Goal: Task Accomplishment & Management: Complete application form

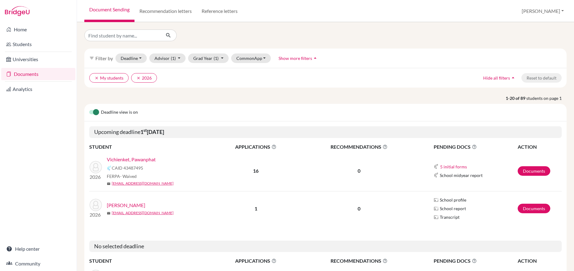
click at [139, 161] on link "Vichienket, Pawanphat" at bounding box center [131, 159] width 49 height 7
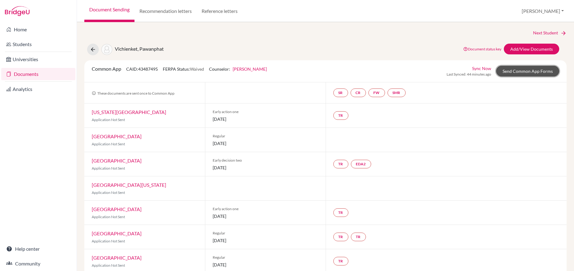
click at [513, 70] on link "Send Common App Forms" at bounding box center [527, 71] width 63 height 11
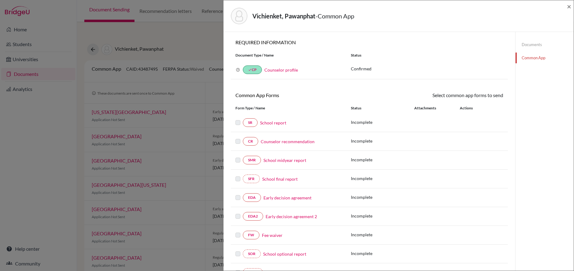
click at [264, 235] on link "Fee waiver" at bounding box center [272, 235] width 21 height 6
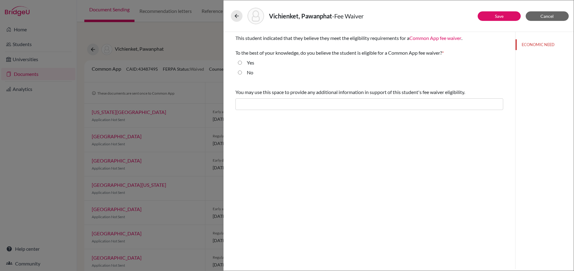
click at [239, 62] on input "Yes" at bounding box center [240, 62] width 4 height 7
radio input "true"
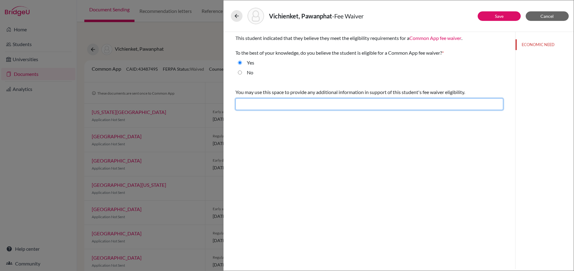
click at [237, 101] on input "text" at bounding box center [369, 104] width 268 height 12
paste input "L ip dolorsi am consect ad ​E​sed Doeiusmodt Incididun (Utla)’e dolorem ali e a…"
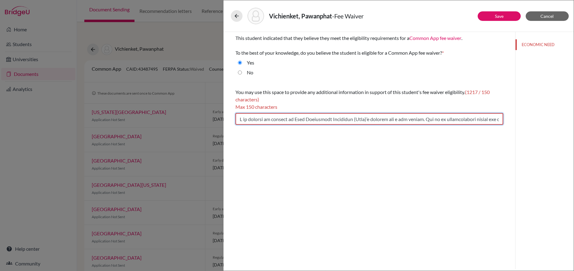
click at [311, 121] on input "text" at bounding box center [369, 119] width 268 height 12
click at [500, 118] on input "text" at bounding box center [369, 119] width 268 height 12
click at [474, 118] on input "text" at bounding box center [369, 119] width 268 height 12
click at [387, 119] on input "text" at bounding box center [369, 119] width 268 height 12
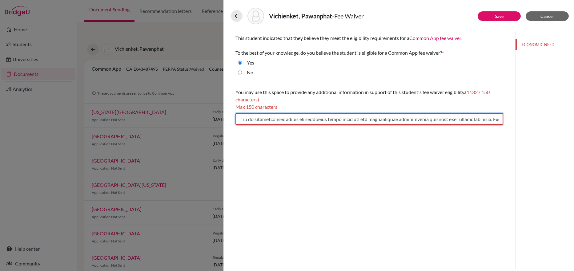
scroll to position [0, 0]
click at [431, 118] on input "text" at bounding box center [369, 119] width 268 height 12
drag, startPoint x: 392, startPoint y: 119, endPoint x: 475, endPoint y: 118, distance: 83.1
click at [475, 118] on input "text" at bounding box center [369, 119] width 268 height 12
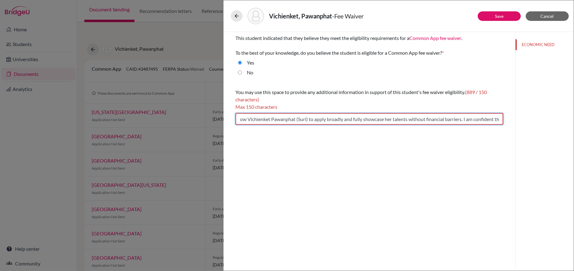
scroll to position [0, 1602]
drag, startPoint x: 492, startPoint y: 119, endPoint x: 515, endPoint y: 119, distance: 23.1
click at [515, 119] on div "Save Cancel This student indicated that they believe they meet the eligibility …" at bounding box center [398, 150] width 350 height 237
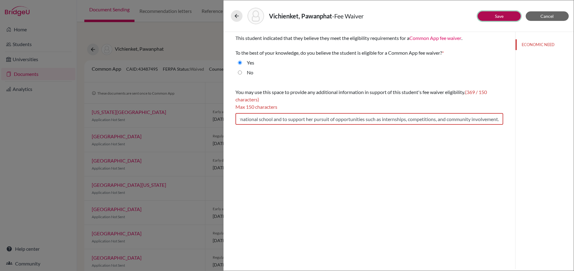
scroll to position [0, 0]
click at [500, 17] on link "Save" at bounding box center [499, 16] width 9 height 5
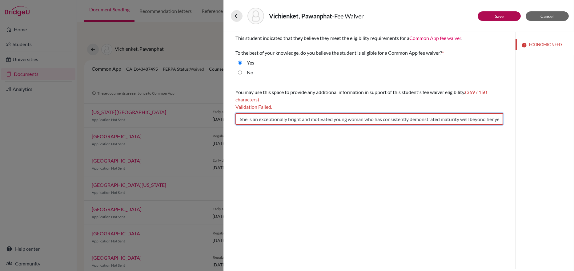
click at [473, 119] on input "She is an exceptionally bright and motivated young woman who has consistently d…" at bounding box center [369, 119] width 268 height 12
drag, startPoint x: 489, startPoint y: 119, endPoint x: 521, endPoint y: 118, distance: 32.0
click at [521, 118] on div "Save Cancel This student indicated that they believe they meet the eligibility …" at bounding box center [398, 150] width 350 height 237
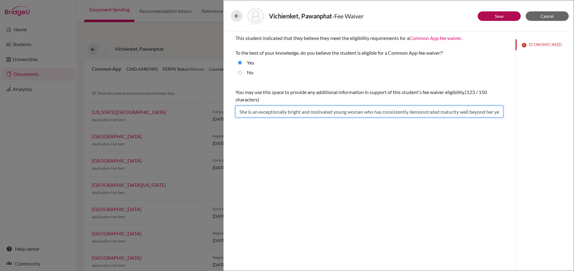
scroll to position [0, 11]
drag, startPoint x: 239, startPoint y: 112, endPoint x: 526, endPoint y: 102, distance: 287.2
click at [526, 102] on div "Save Cancel This student indicated that they believe they meet the eligibility …" at bounding box center [398, 150] width 350 height 237
paste input "I strongly support ​Vichienket Pawanphat (Suri)’s request for a fee waiver. She…"
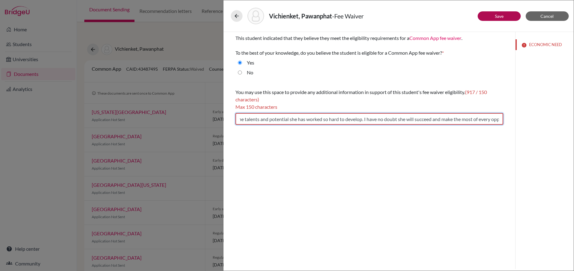
scroll to position [0, 1664]
drag, startPoint x: 239, startPoint y: 119, endPoint x: 519, endPoint y: 115, distance: 280.6
click at [519, 115] on div "Save Cancel This student indicated that they believe they meet the eligibility …" at bounding box center [398, 150] width 350 height 237
paste input "text"
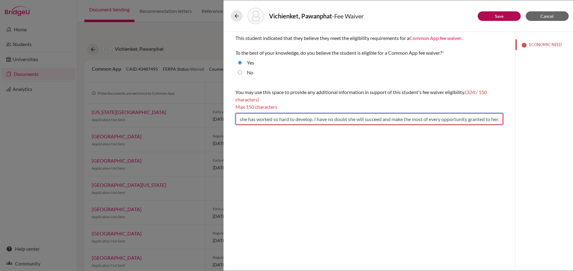
drag, startPoint x: 312, startPoint y: 119, endPoint x: 515, endPoint y: 118, distance: 203.3
click at [515, 118] on div "Save Cancel This student indicated that they believe they meet the eligibility …" at bounding box center [398, 150] width 350 height 237
click at [241, 119] on input "Application fees would present a financial hardship for the family. A waiver wo…" at bounding box center [369, 119] width 268 height 12
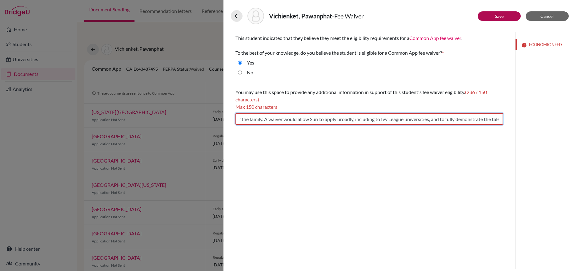
drag, startPoint x: 357, startPoint y: 119, endPoint x: 441, endPoint y: 120, distance: 83.7
click at [441, 120] on input "Application fees would present a financial hardship for the family. A waiver wo…" at bounding box center [369, 119] width 268 height 12
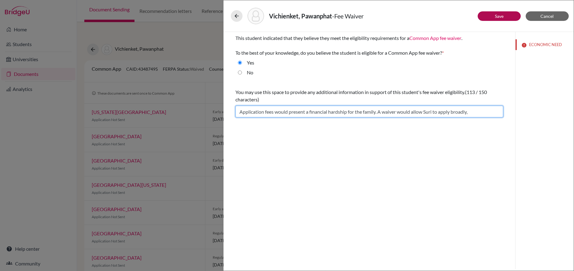
scroll to position [0, 0]
drag, startPoint x: 358, startPoint y: 118, endPoint x: 507, endPoint y: 117, distance: 148.9
click at [507, 117] on div "This student indicated that they believe they meet the eligibility requirements…" at bounding box center [369, 76] width 282 height 88
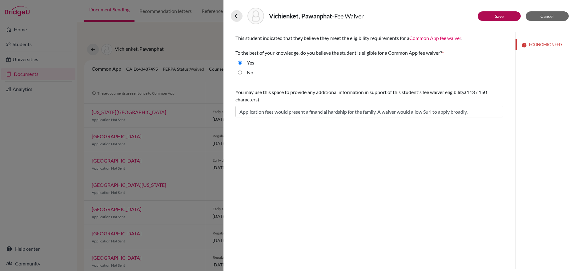
click at [409, 154] on div "This student indicated that they believe they meet the eligibility requirements…" at bounding box center [369, 150] width 292 height 237
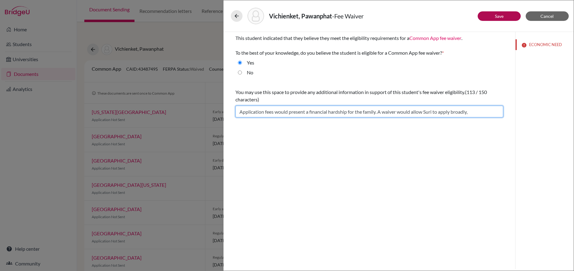
click at [472, 110] on input "Application fees would present a financial hardship for the family. A waiver wo…" at bounding box center [369, 112] width 268 height 12
type input "Application fees would present a financial hardship for the family. A waiver wo…"
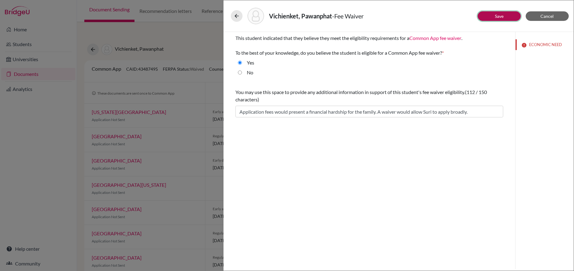
click at [492, 15] on button "Save" at bounding box center [498, 16] width 43 height 10
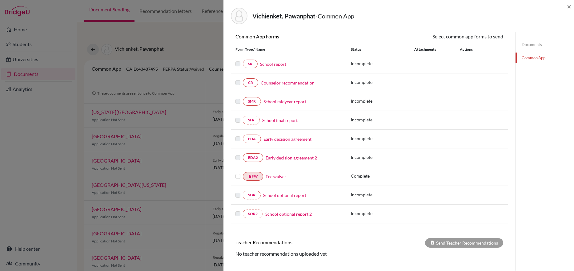
scroll to position [62, 0]
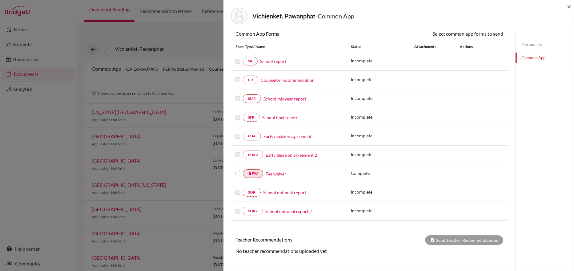
click at [528, 59] on link "Common App" at bounding box center [544, 58] width 58 height 11
click at [271, 62] on link "School report" at bounding box center [273, 61] width 26 height 6
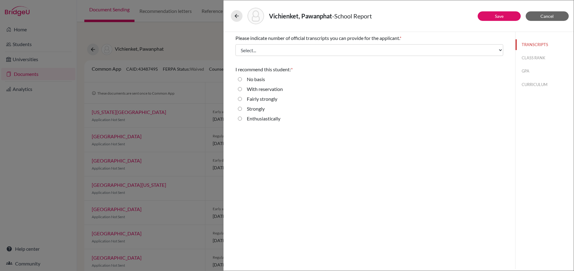
click at [239, 118] on input "Enthusiastically" at bounding box center [240, 118] width 4 height 7
radio input "true"
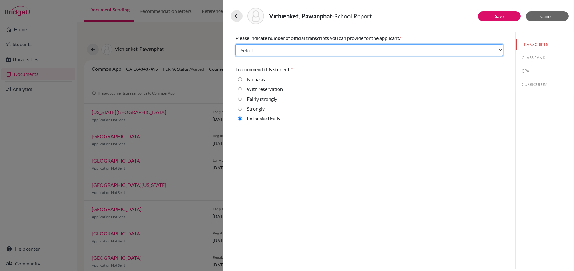
click at [246, 48] on select "Select... 1 2 3 4" at bounding box center [369, 50] width 268 height 12
select select "4"
click at [235, 44] on select "Select... 1 2 3 4" at bounding box center [369, 50] width 268 height 12
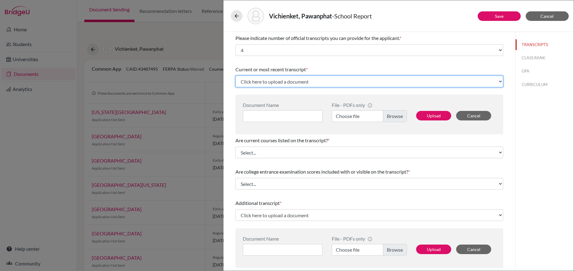
click at [253, 80] on select "Click here to upload a document Upload New File" at bounding box center [369, 82] width 268 height 12
select select "Upload New File"
click at [235, 76] on select "Click here to upload a document Upload New File" at bounding box center [369, 82] width 268 height 12
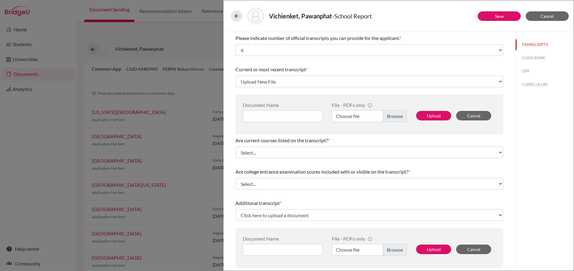
click at [349, 114] on label "Choose file" at bounding box center [369, 116] width 75 height 12
click at [349, 114] on input "Choose file" at bounding box center [369, 116] width 75 height 12
click at [253, 116] on input at bounding box center [283, 116] width 80 height 12
paste input "Pawanphat Vichienket (Suri)"
type input "Pawanphat Vichienket (Suri)'s TR"
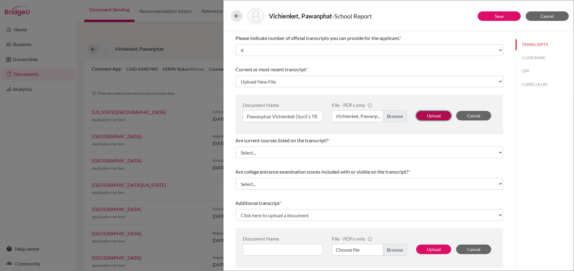
click at [439, 114] on button "Upload" at bounding box center [433, 116] width 35 height 10
select select "671074"
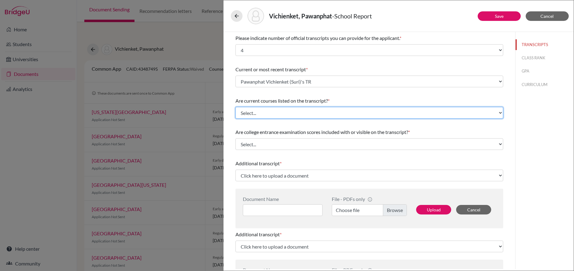
click at [266, 113] on select "Select... Yes No" at bounding box center [369, 113] width 268 height 12
select select "0"
click at [235, 107] on select "Select... Yes No" at bounding box center [369, 113] width 268 height 12
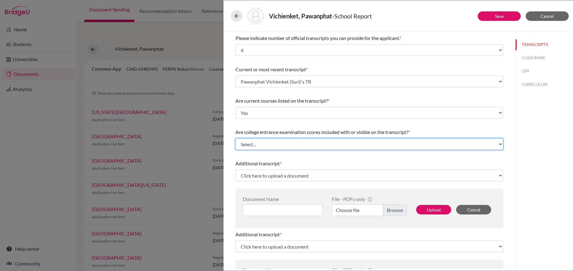
click at [265, 145] on select "Select... Yes No" at bounding box center [369, 144] width 268 height 12
select select "1"
click at [235, 138] on select "Select... Yes No" at bounding box center [369, 144] width 268 height 12
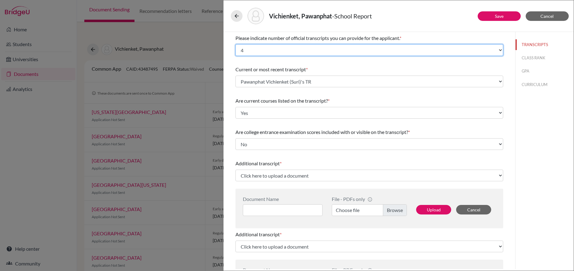
click at [243, 49] on select "Select... 1 2 3 4" at bounding box center [369, 50] width 268 height 12
select select "1"
click at [235, 44] on select "Select... 1 2 3 4" at bounding box center [369, 50] width 268 height 12
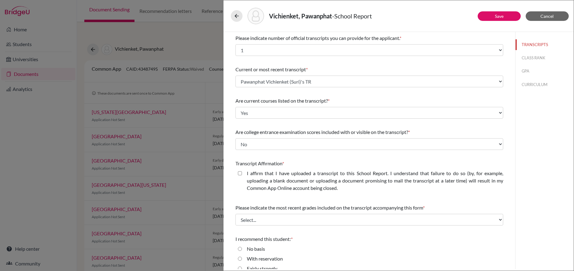
click at [241, 173] on closed\ "I affirm that I have uploaded a transcript to this School Report. I understand …" at bounding box center [240, 173] width 4 height 7
checkbox closed\ "true"
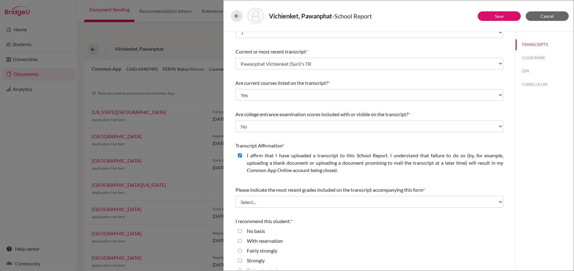
scroll to position [28, 0]
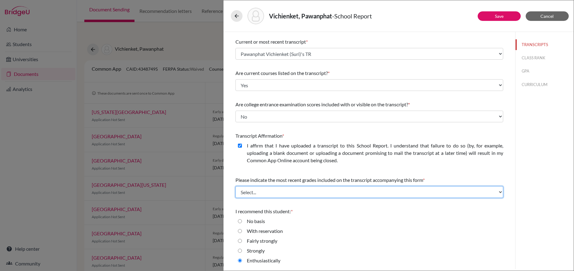
click at [339, 191] on select "Select... Final junior year grades 1st Quarter senior year grades 2nd Quarter/1…" at bounding box center [369, 192] width 268 height 12
select select "0"
click at [235, 186] on select "Select... Final junior year grades 1st Quarter senior year grades 2nd Quarter/1…" at bounding box center [369, 192] width 268 height 12
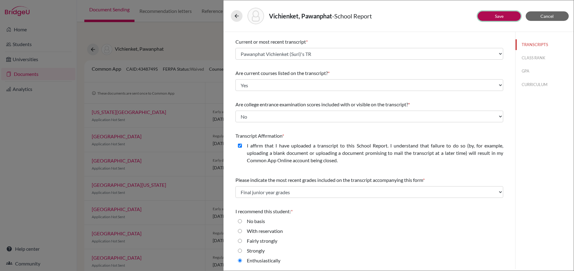
click at [495, 15] on link "Save" at bounding box center [499, 16] width 9 height 5
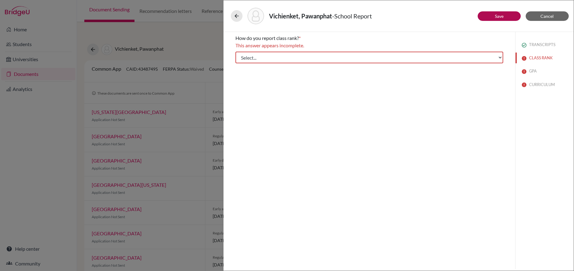
scroll to position [0, 0]
click at [497, 58] on select "Select... Exact Decile Quintile Quartile None" at bounding box center [369, 58] width 268 height 12
drag, startPoint x: 305, startPoint y: 38, endPoint x: 235, endPoint y: 36, distance: 70.2
click at [235, 36] on div "How do you report class rank? *" at bounding box center [369, 37] width 268 height 7
copy div "How do you report class rank? *"
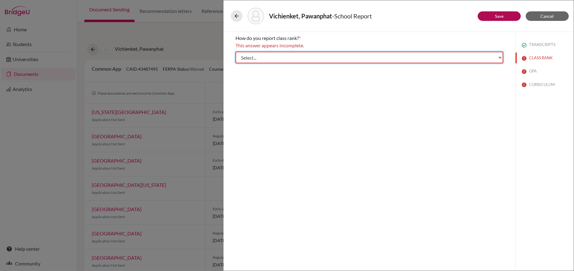
click at [277, 57] on select "Select... Exact Decile Quintile Quartile None" at bounding box center [369, 58] width 268 height 12
click at [277, 58] on select "Select... Exact Decile Quintile Quartile None" at bounding box center [369, 58] width 268 height 12
click at [280, 59] on select "Select... Exact Decile Quintile Quartile None" at bounding box center [369, 58] width 268 height 12
click at [235, 52] on select "Select... Exact Decile Quintile Quartile None" at bounding box center [369, 58] width 268 height 12
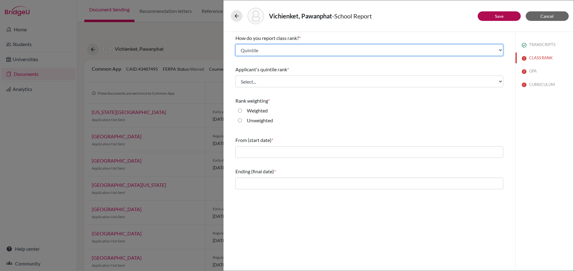
click at [248, 51] on select "Select... Exact Decile Quintile Quartile None" at bounding box center [369, 50] width 268 height 12
click at [275, 51] on select "Select... Exact Decile Quintile Quartile None" at bounding box center [369, 50] width 268 height 12
click at [276, 48] on select "Select... Exact Decile Quintile Quartile None" at bounding box center [369, 50] width 268 height 12
click at [301, 47] on select "Select... Exact Decile Quintile Quartile None" at bounding box center [369, 50] width 268 height 12
select select "1"
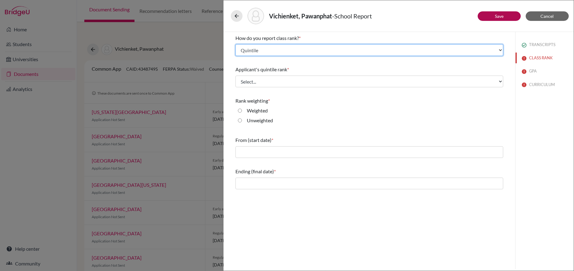
click at [235, 44] on select "Select... Exact Decile Quintile Quartile None" at bounding box center [369, 50] width 268 height 12
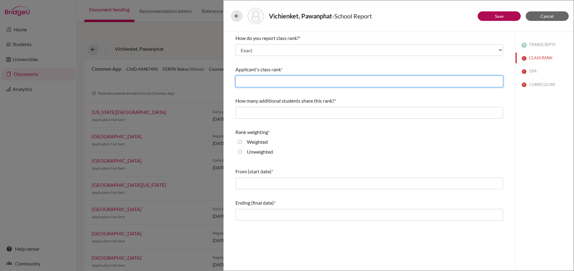
click at [262, 81] on input "text" at bounding box center [369, 82] width 268 height 12
click at [283, 82] on input "text" at bounding box center [369, 82] width 268 height 12
type input "9"
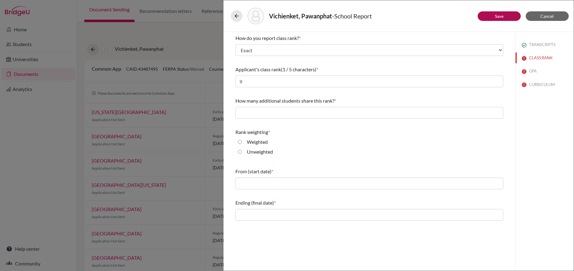
drag, startPoint x: 331, startPoint y: 69, endPoint x: 235, endPoint y: 70, distance: 96.0
click at [235, 70] on div "Applicant's class rank (1 / 5 characters) *" at bounding box center [369, 69] width 268 height 7
copy div "Applicant's class rank (1 / 5 characters) *"
click at [241, 152] on input "Unweighted" at bounding box center [240, 151] width 4 height 7
radio input "true"
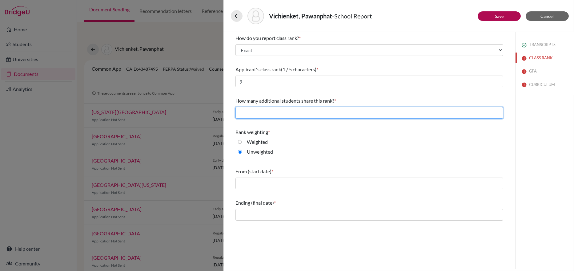
click at [241, 113] on input "text" at bounding box center [369, 113] width 268 height 12
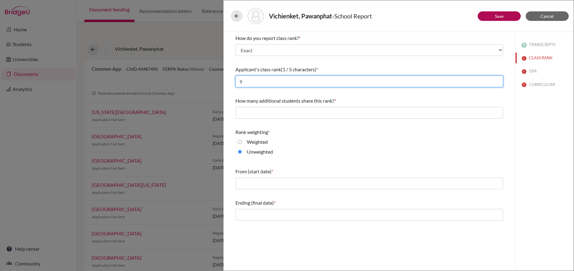
click at [244, 81] on input "9" at bounding box center [369, 82] width 268 height 12
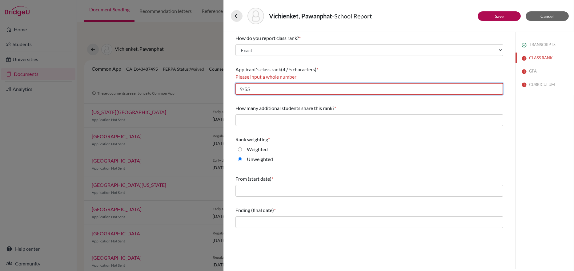
click at [252, 88] on input "9/55" at bounding box center [369, 89] width 268 height 12
type input "9"
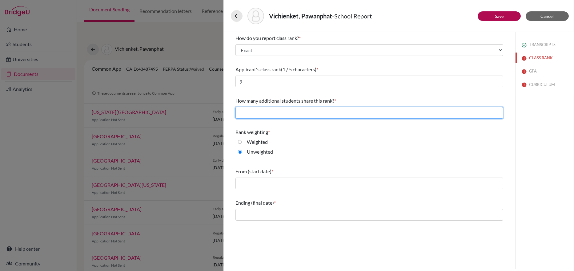
click at [267, 112] on input "text" at bounding box center [369, 113] width 268 height 12
type input "0"
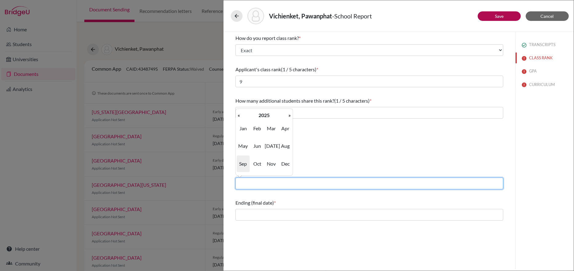
click at [245, 186] on input "text" at bounding box center [369, 184] width 268 height 12
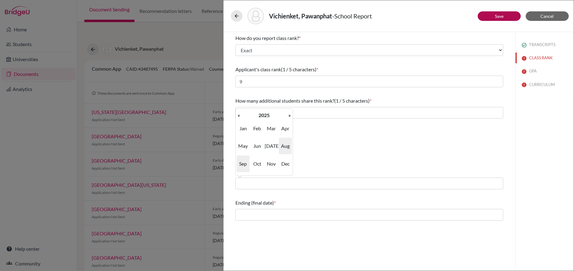
click at [287, 144] on span "Aug" at bounding box center [285, 146] width 13 height 17
type input "08/2025"
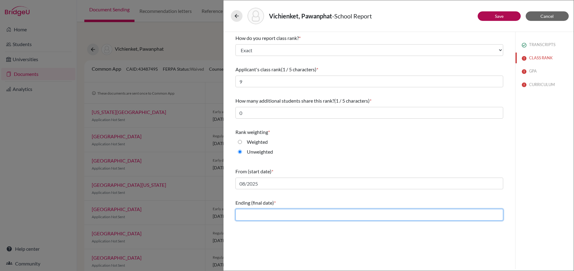
click at [242, 213] on input "text" at bounding box center [369, 215] width 268 height 12
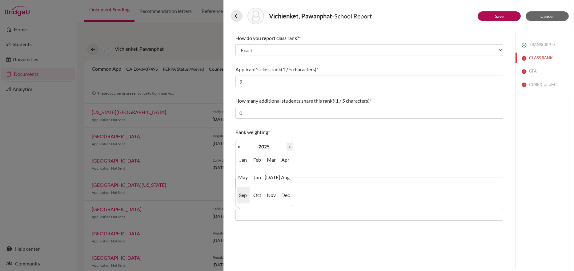
click at [289, 146] on th "»" at bounding box center [289, 147] width 6 height 8
click at [255, 177] on span "Jun" at bounding box center [257, 177] width 13 height 17
type input "06/2026"
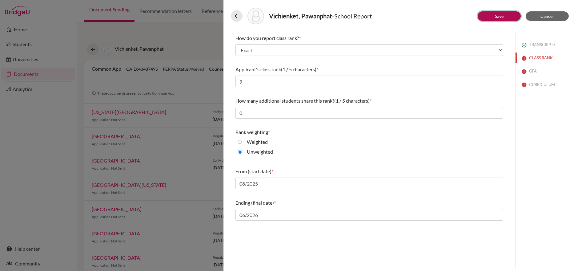
click at [499, 17] on link "Save" at bounding box center [499, 16] width 9 height 5
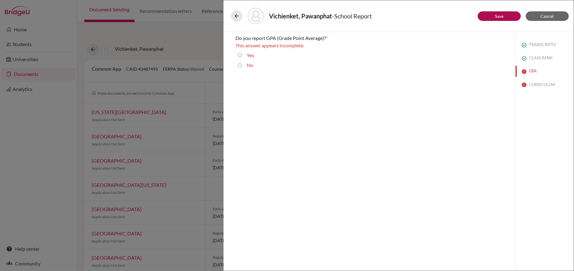
click at [239, 54] on input "Yes" at bounding box center [240, 55] width 4 height 7
radio input "true"
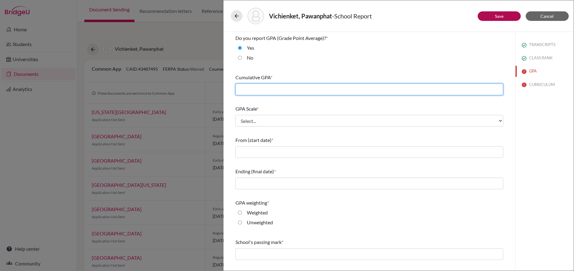
click at [245, 88] on input "text" at bounding box center [369, 90] width 268 height 12
type input "4.2"
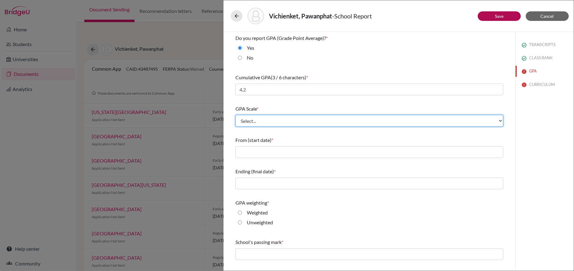
click at [248, 119] on select "Select... 4 5 6 7 8 9 10 11 12 13 14 15 16 17 18 19 20 100" at bounding box center [369, 121] width 268 height 12
select select "100"
click at [235, 115] on select "Select... 4 5 6 7 8 9 10 11 12 13 14 15 16 17 18 19 20 100" at bounding box center [369, 121] width 268 height 12
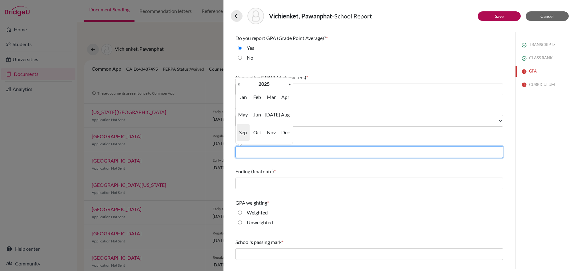
click at [244, 152] on input "text" at bounding box center [369, 152] width 268 height 12
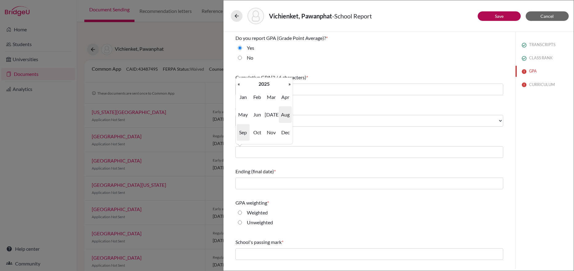
click at [286, 115] on span "Aug" at bounding box center [285, 114] width 13 height 17
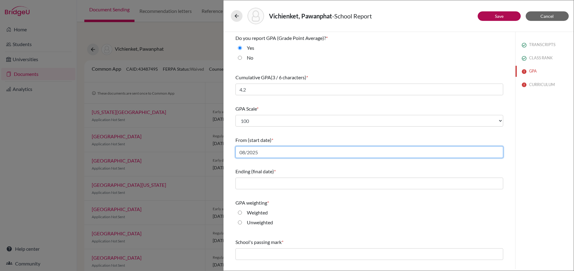
click at [257, 152] on input "08/2025" at bounding box center [369, 152] width 268 height 12
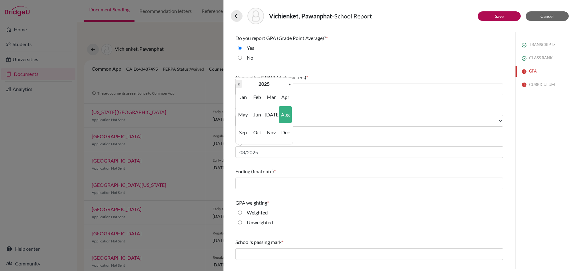
click at [237, 84] on th "«" at bounding box center [239, 84] width 6 height 8
click at [282, 113] on span "Aug" at bounding box center [285, 114] width 13 height 17
type input "08/2024"
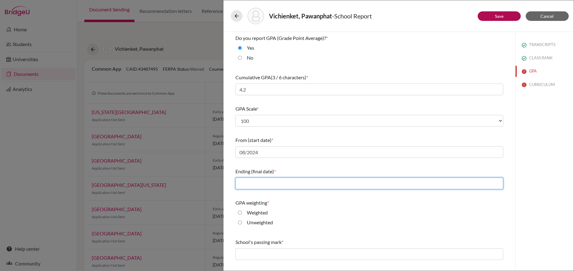
click at [245, 183] on input "text" at bounding box center [369, 184] width 268 height 12
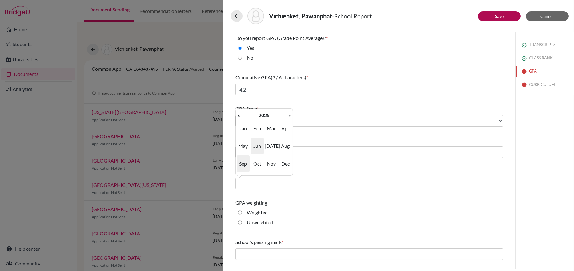
click at [256, 145] on span "Jun" at bounding box center [257, 146] width 13 height 17
type input "06/2025"
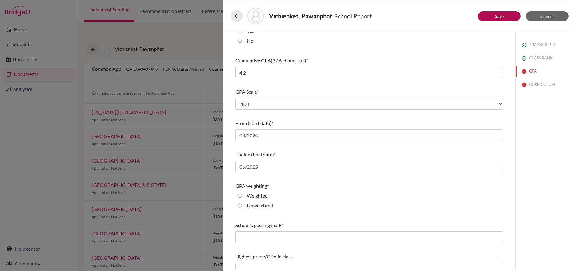
scroll to position [24, 0]
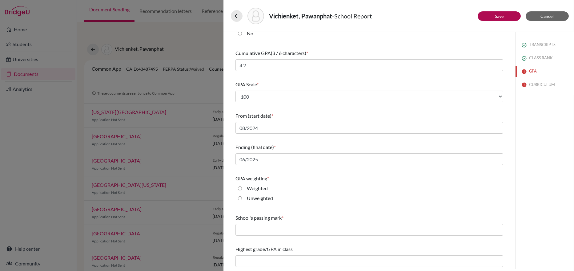
click at [239, 197] on input "Unweighted" at bounding box center [240, 198] width 4 height 7
radio input "true"
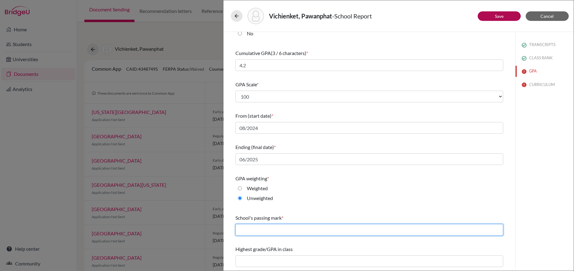
click at [242, 228] on input "text" at bounding box center [369, 230] width 268 height 12
type input "60"
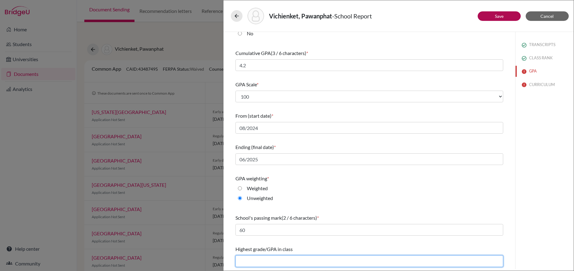
click at [238, 260] on input "text" at bounding box center [369, 262] width 268 height 12
type input "4.3"
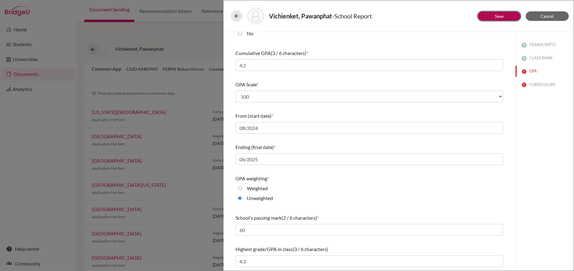
click at [499, 14] on link "Save" at bounding box center [499, 16] width 9 height 5
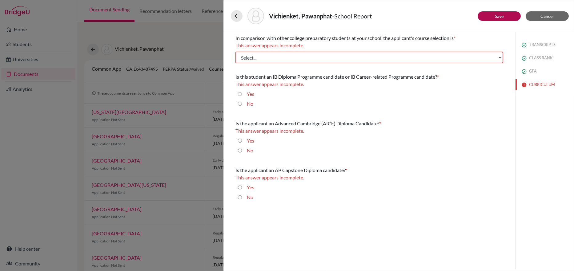
scroll to position [0, 0]
click at [240, 187] on input "Yes" at bounding box center [240, 187] width 4 height 7
radio input "true"
click at [238, 150] on input "No" at bounding box center [240, 150] width 4 height 7
radio input "true"
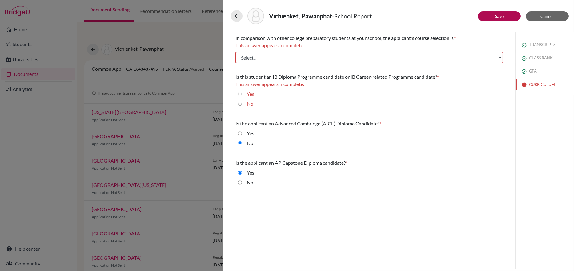
click at [241, 104] on input "No" at bounding box center [240, 103] width 4 height 7
radio input "true"
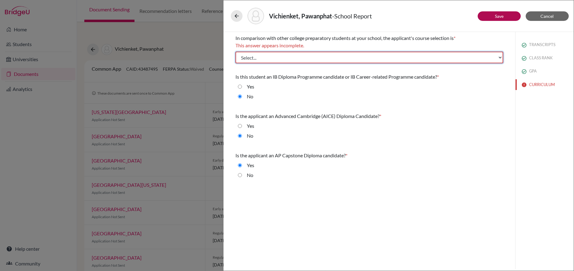
click at [298, 57] on select "Select... Less than demanding Average [PERSON_NAME] Very demanding Most demandi…" at bounding box center [369, 58] width 268 height 12
select select "3"
click at [235, 52] on select "Select... Less than demanding Average [PERSON_NAME] Very demanding Most demandi…" at bounding box center [369, 58] width 268 height 12
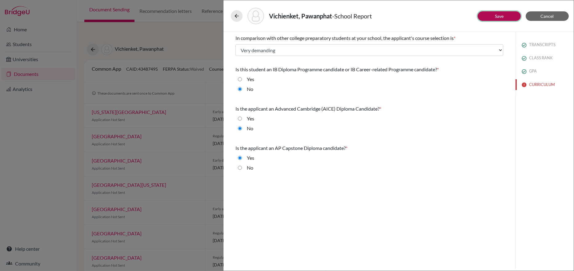
click at [497, 14] on link "Save" at bounding box center [499, 16] width 9 height 5
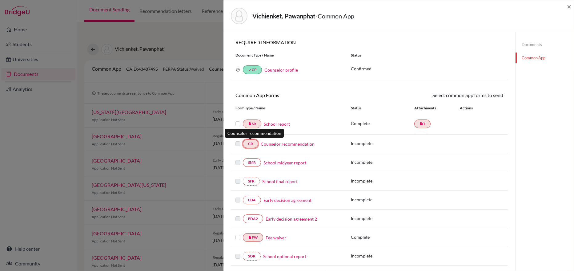
click at [252, 143] on link "CR" at bounding box center [250, 144] width 15 height 9
click at [279, 145] on link "Counselor recommendation" at bounding box center [288, 144] width 54 height 6
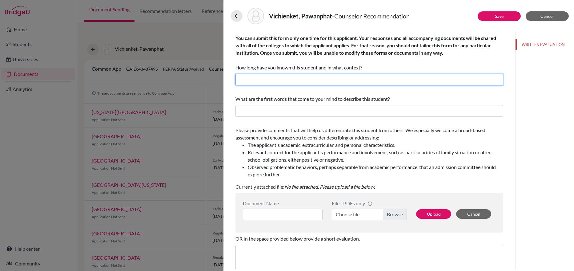
click at [240, 80] on input "text" at bounding box center [369, 80] width 268 height 12
type input "3 years"
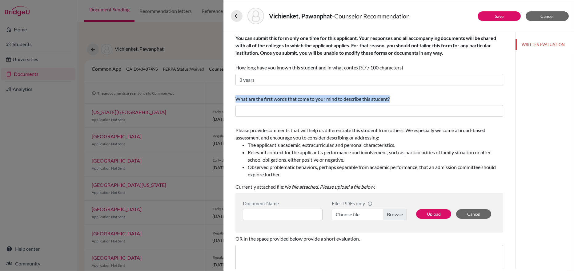
drag, startPoint x: 394, startPoint y: 100, endPoint x: 235, endPoint y: 99, distance: 158.7
click at [235, 99] on div "What are the first words that come to your mind to describe this student?" at bounding box center [369, 98] width 268 height 7
copy span "What are the first words that come to your mind to describe this student?"
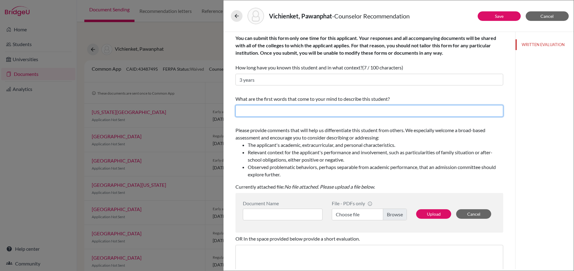
click at [248, 112] on input "text" at bounding box center [369, 111] width 268 height 12
type input "Motivated, dedicated, dependable, intelligent"
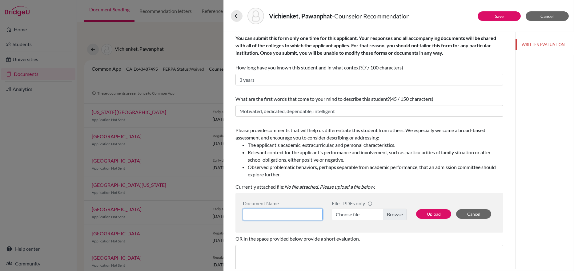
click at [260, 212] on input at bounding box center [283, 215] width 80 height 12
click at [348, 213] on label "Choose file" at bounding box center [369, 215] width 75 height 12
click at [348, 213] on input "Choose file" at bounding box center [369, 215] width 75 height 12
click at [294, 214] on input "Suri's Recomendation" at bounding box center [283, 215] width 80 height 12
drag, startPoint x: 294, startPoint y: 214, endPoint x: 262, endPoint y: 213, distance: 31.7
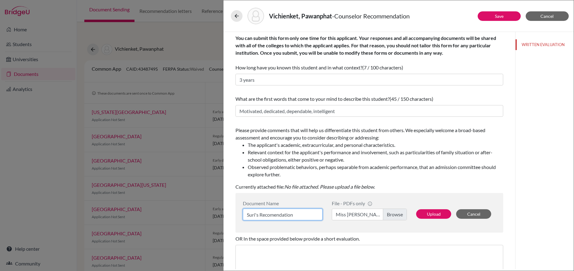
click at [262, 213] on input "Suri's Recomendation" at bounding box center [283, 215] width 80 height 12
click at [264, 213] on input "Suri's Rfefrence letter" at bounding box center [283, 215] width 80 height 12
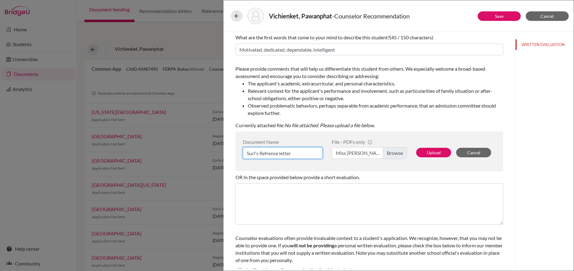
scroll to position [71, 0]
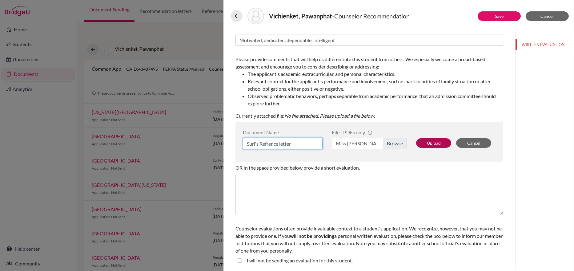
type input "Suri's Refrence letter"
click at [429, 140] on button "Upload" at bounding box center [433, 143] width 35 height 10
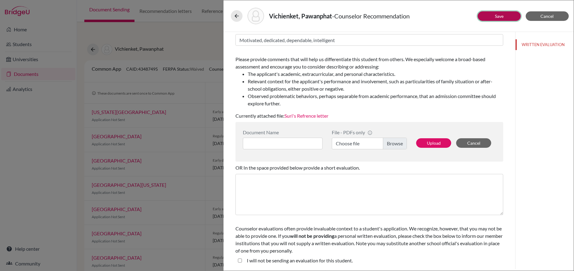
click at [494, 16] on button "Save" at bounding box center [498, 16] width 43 height 10
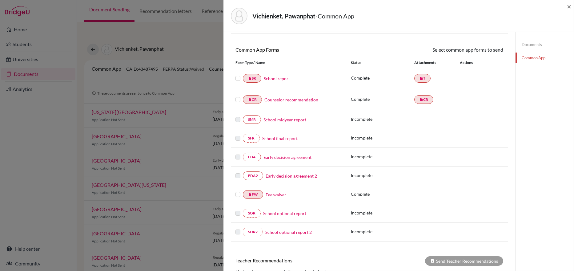
scroll to position [31, 0]
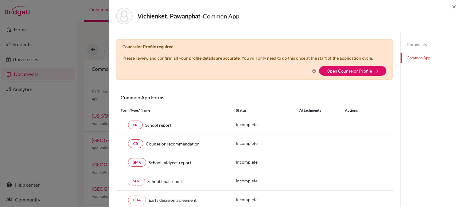
scroll to position [175, 0]
